Goal: Navigation & Orientation: Find specific page/section

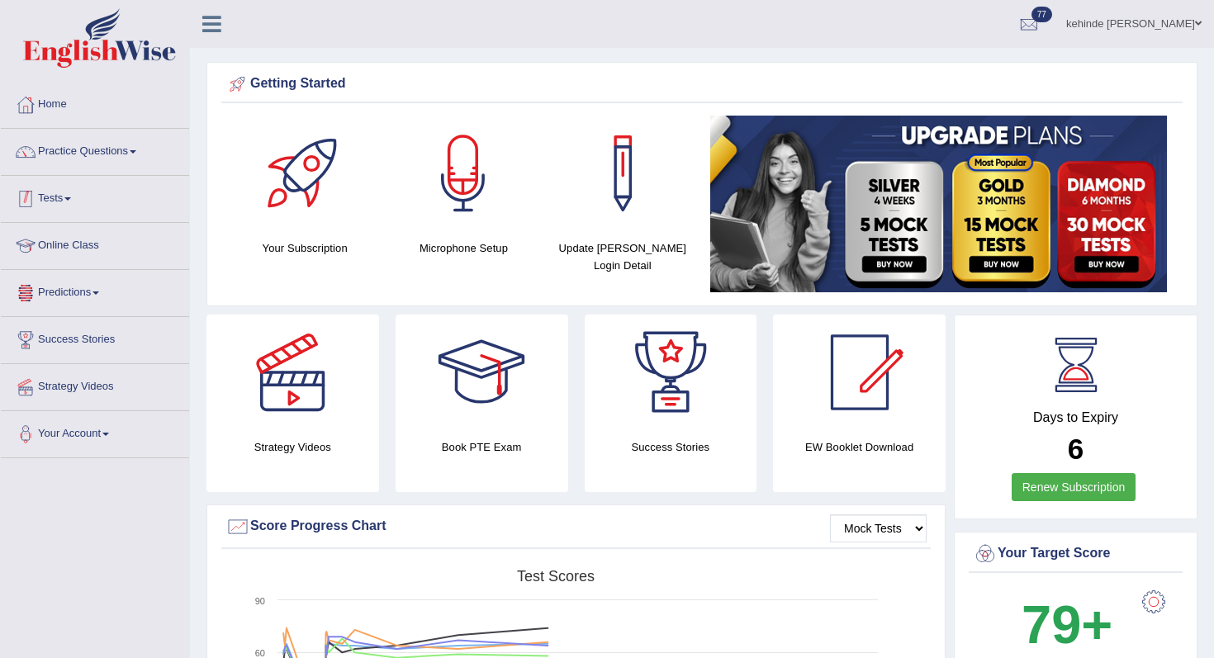
click at [59, 202] on link "Tests" at bounding box center [95, 196] width 188 height 41
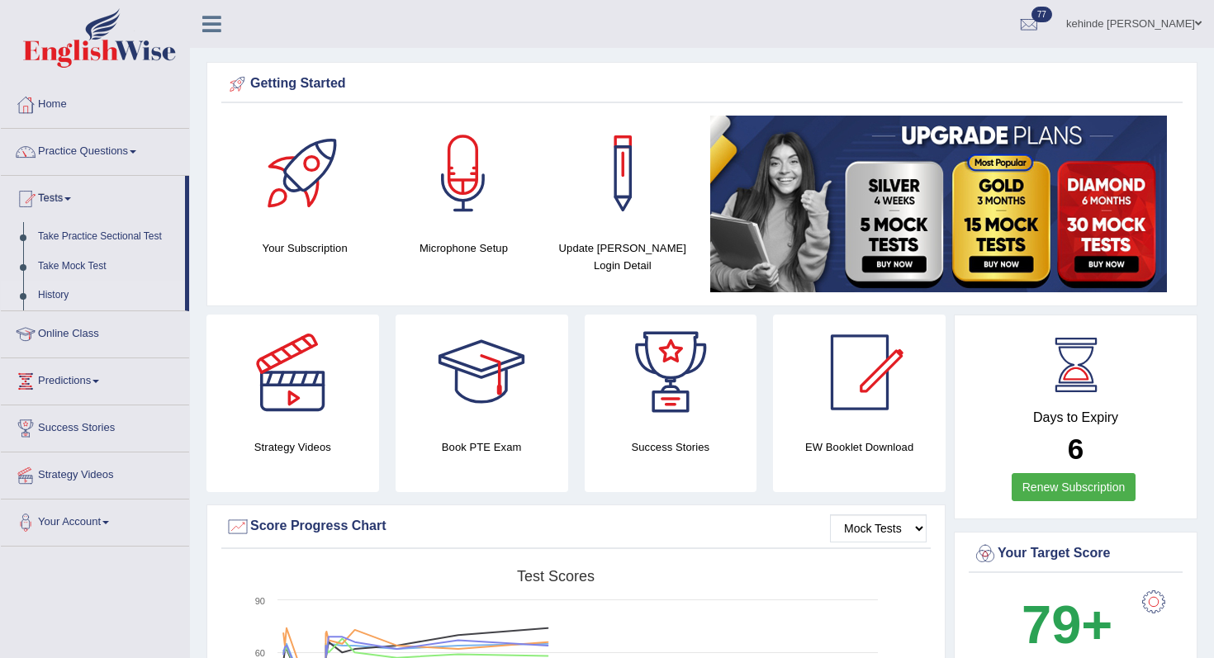
click at [55, 297] on link "History" at bounding box center [108, 296] width 154 height 30
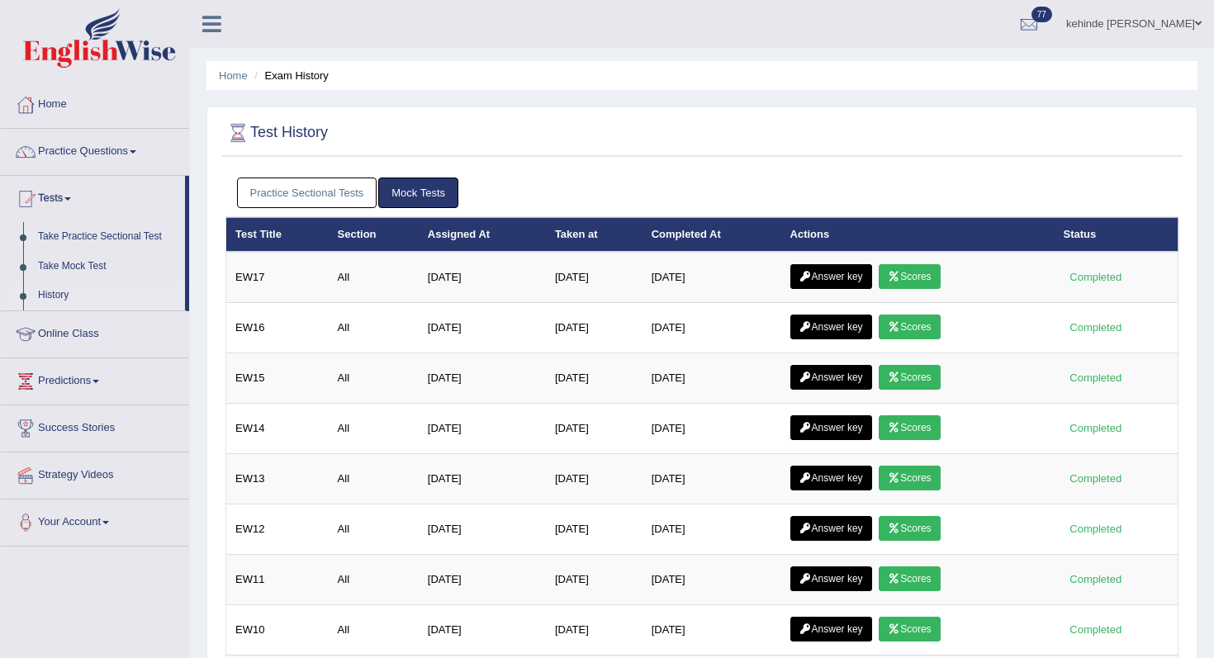
click at [319, 196] on link "Practice Sectional Tests" at bounding box center [307, 193] width 140 height 31
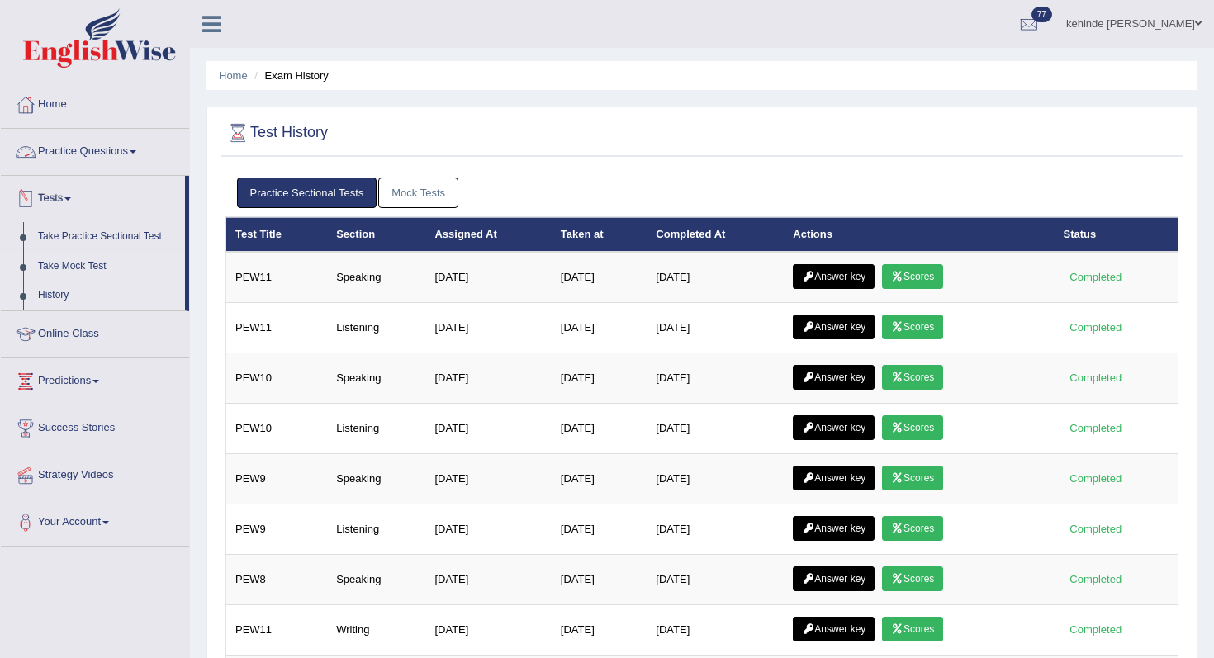
click at [73, 267] on link "Take Mock Test" at bounding box center [108, 267] width 154 height 30
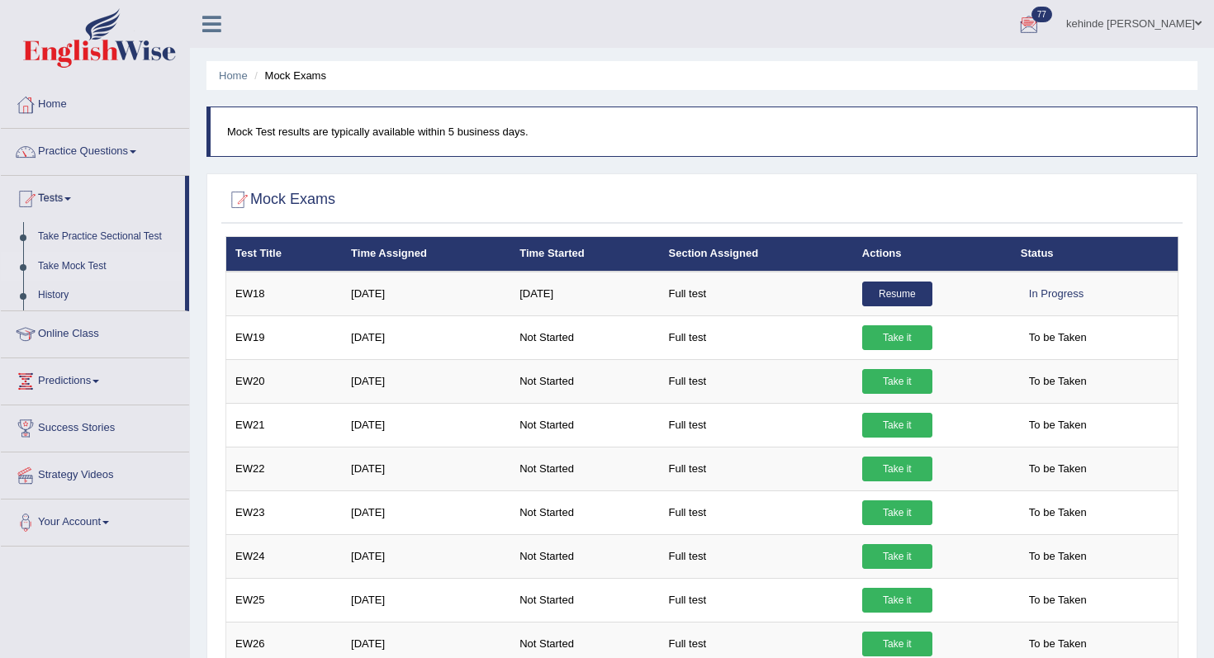
click at [1042, 13] on span "77" at bounding box center [1041, 15] width 21 height 16
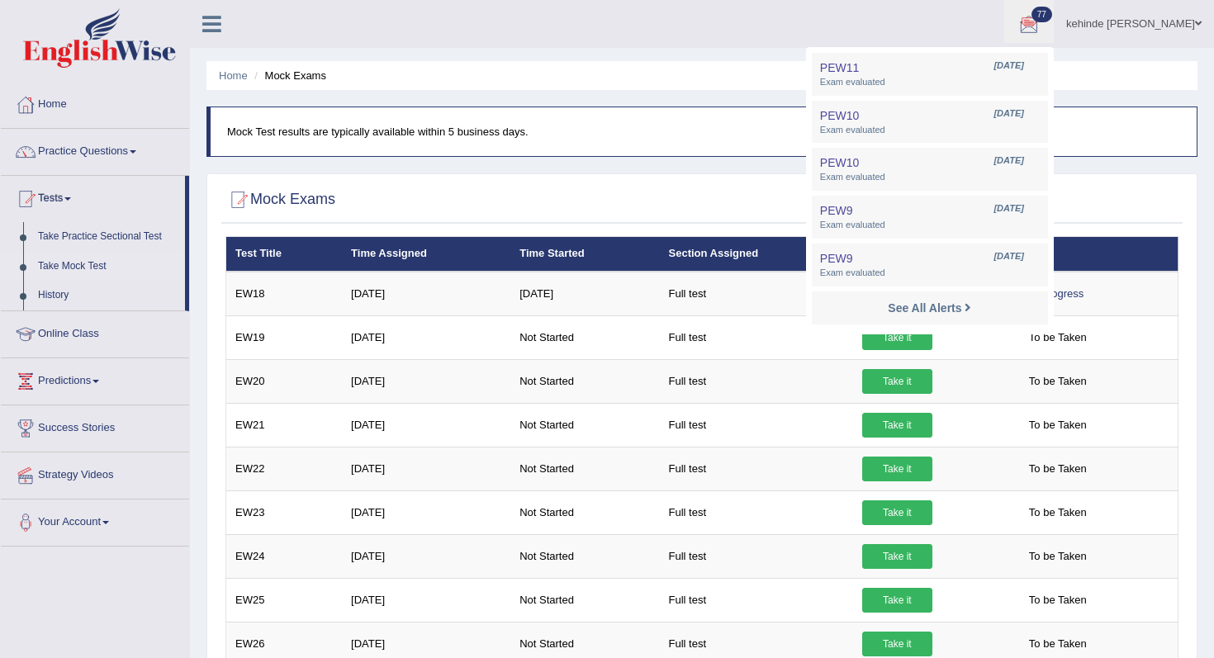
click at [25, 17] on img at bounding box center [99, 37] width 153 height 59
